Goal: Task Accomplishment & Management: Manage account settings

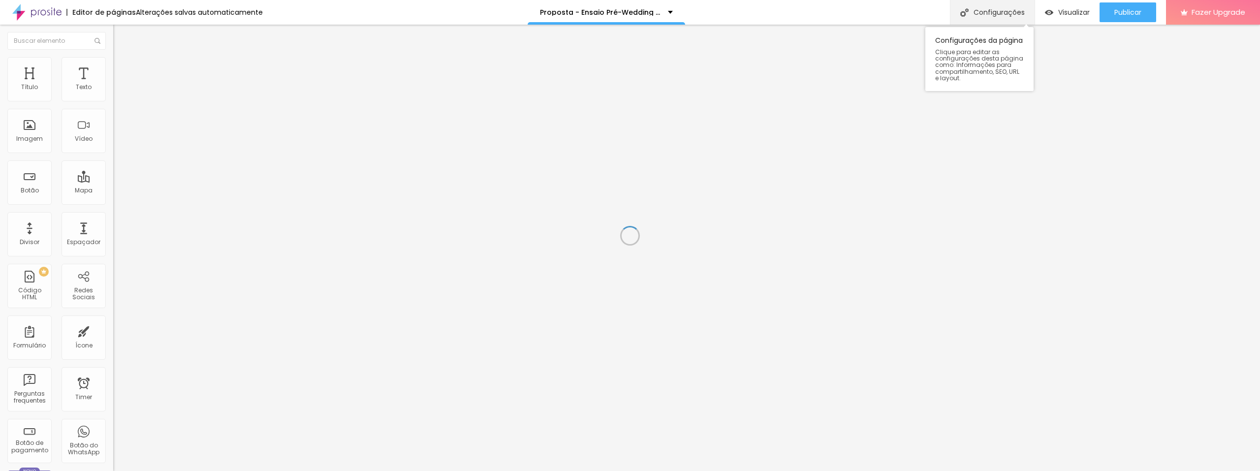
click at [989, 7] on div "Configurações" at bounding box center [992, 12] width 85 height 25
type input "Proposta - Ensaio Pré-Wedding - [PERSON_NAME] Foto e Filme"
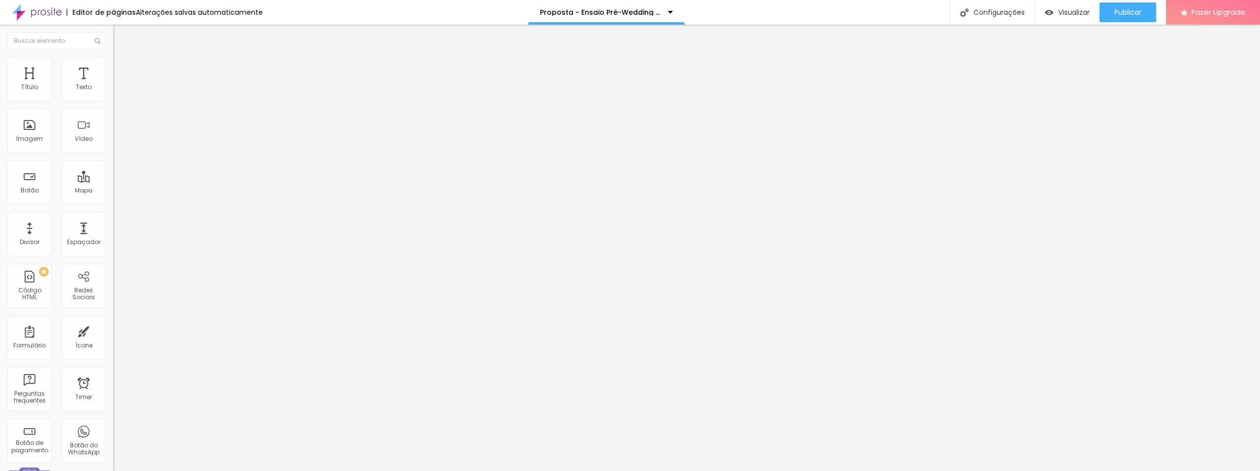
scroll to position [14, 0]
type input "Proposta - Ensaio Pré-Wedding - [PERSON_NAME] Foto e Filme"
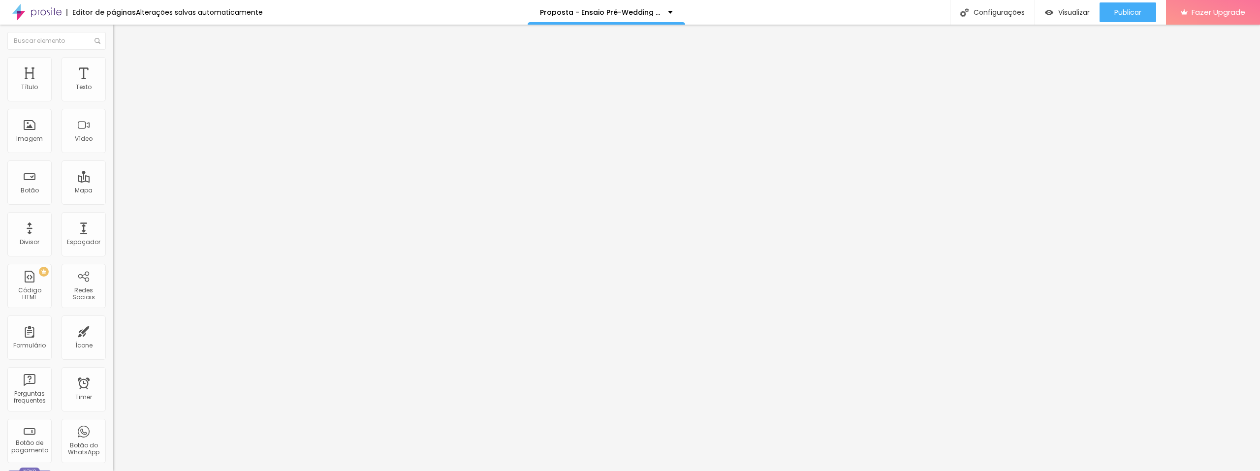
click at [1130, 6] on div "Publicar" at bounding box center [1127, 12] width 27 height 20
click at [1118, 16] on span "Publicar" at bounding box center [1127, 12] width 27 height 8
click at [1060, 6] on div "Visualizar" at bounding box center [1067, 12] width 45 height 20
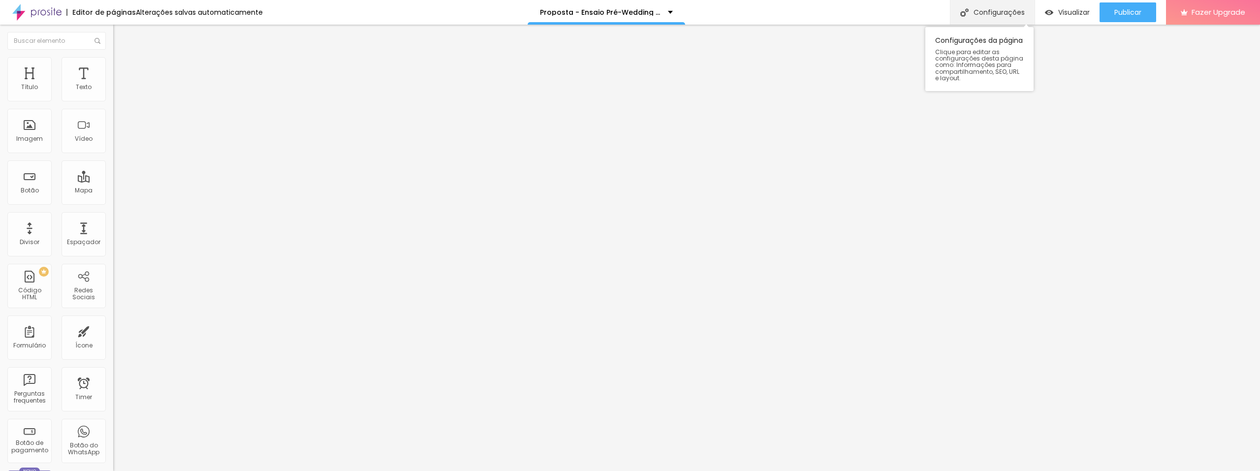
click at [1005, 9] on div "Configurações" at bounding box center [992, 12] width 85 height 25
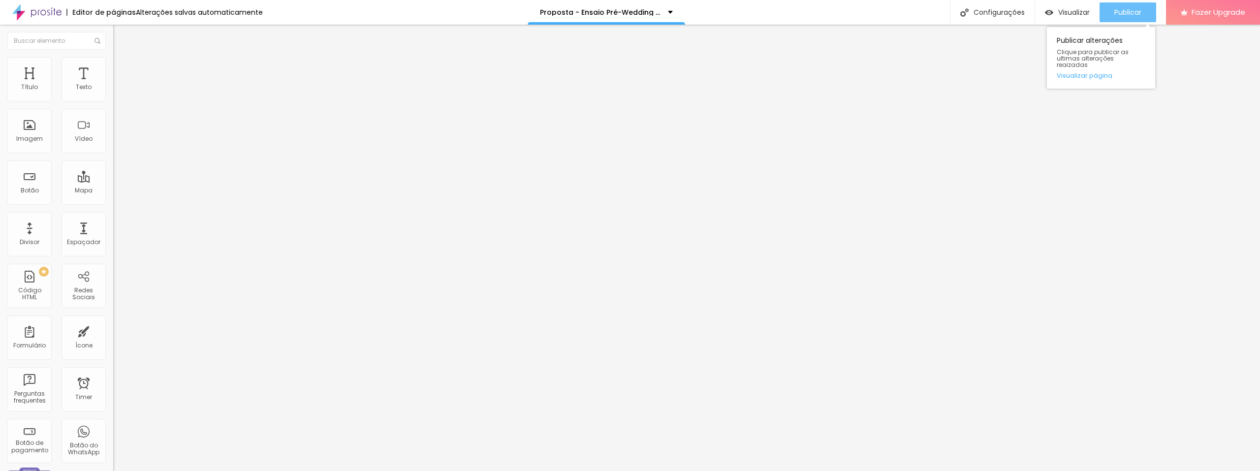
click at [1132, 15] on span "Publicar" at bounding box center [1127, 12] width 27 height 8
